Goal: Check status: Check status

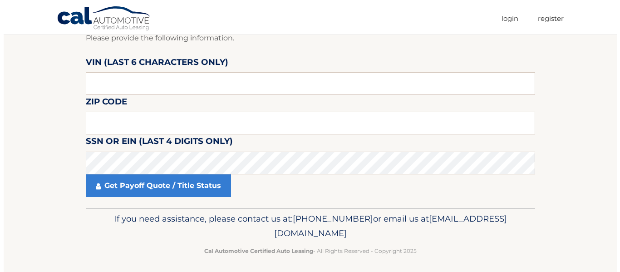
scroll to position [91, 0]
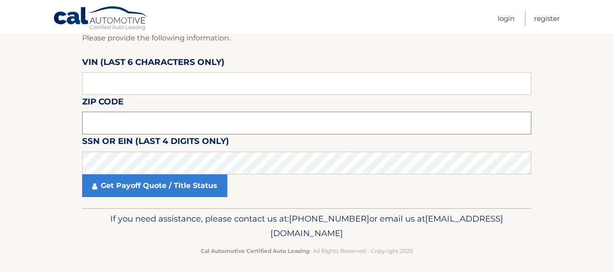
click at [149, 122] on input "text" at bounding box center [306, 123] width 449 height 23
click at [134, 119] on input "1170" at bounding box center [306, 123] width 449 height 23
paste input "428"
type input "11428"
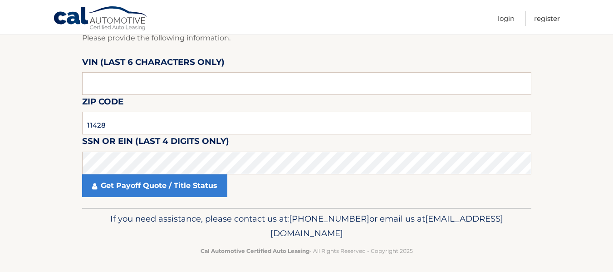
click at [364, 147] on fieldset "Account Information Please provide the following information. VIN (last 6 chara…" at bounding box center [306, 113] width 449 height 187
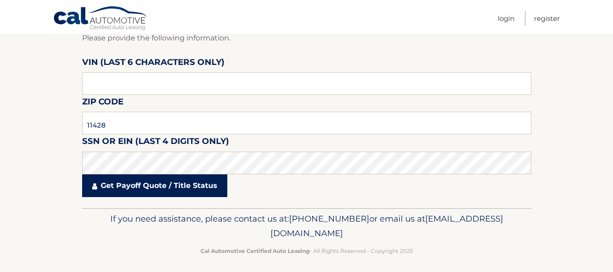
click at [196, 185] on link "Get Payoff Quote / Title Status" at bounding box center [154, 185] width 145 height 23
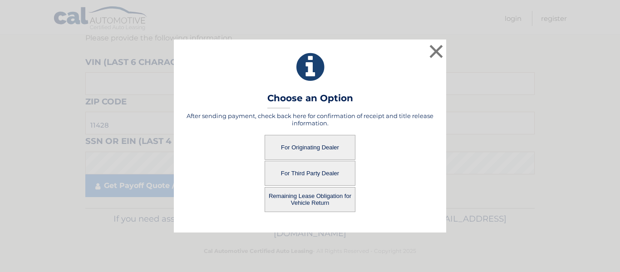
click at [305, 143] on button "For Originating Dealer" at bounding box center [310, 147] width 91 height 25
click at [294, 144] on button "For Originating Dealer" at bounding box center [310, 147] width 91 height 25
